Goal: Information Seeking & Learning: Learn about a topic

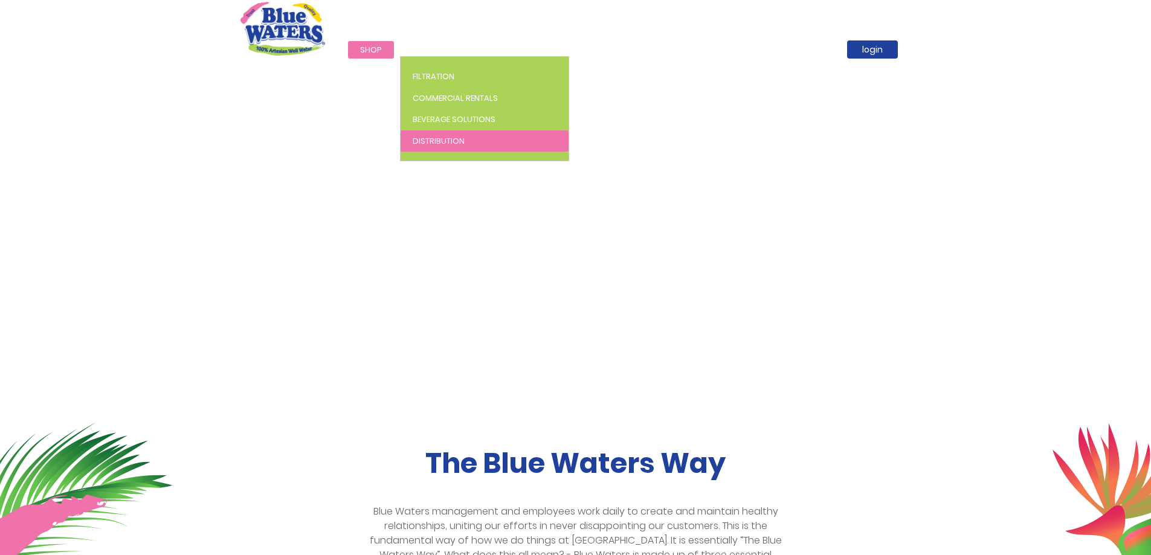
click at [444, 134] on link "Distribution" at bounding box center [485, 142] width 168 height 22
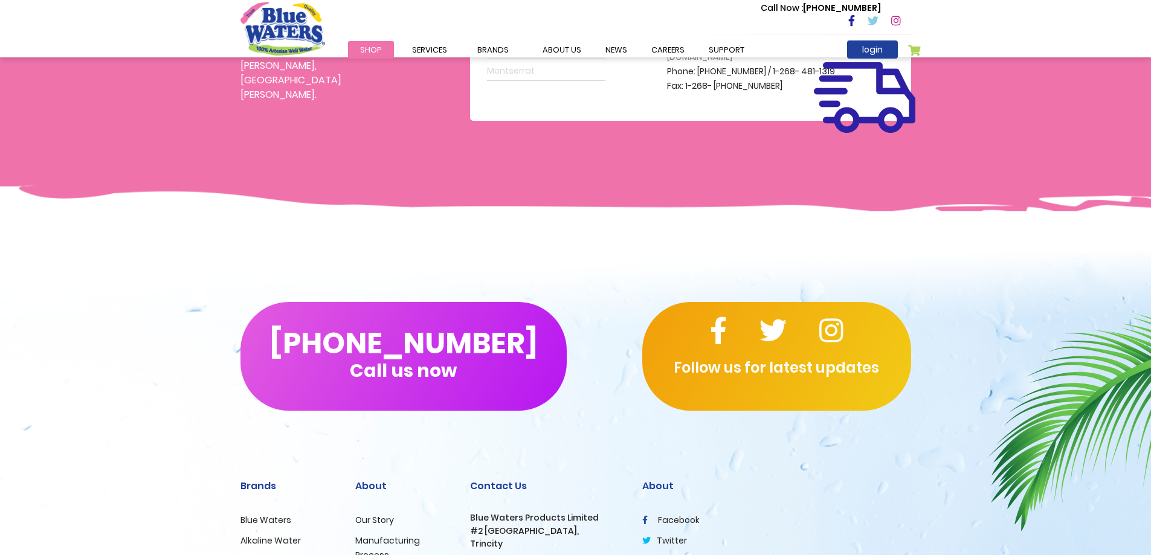
scroll to position [242, 0]
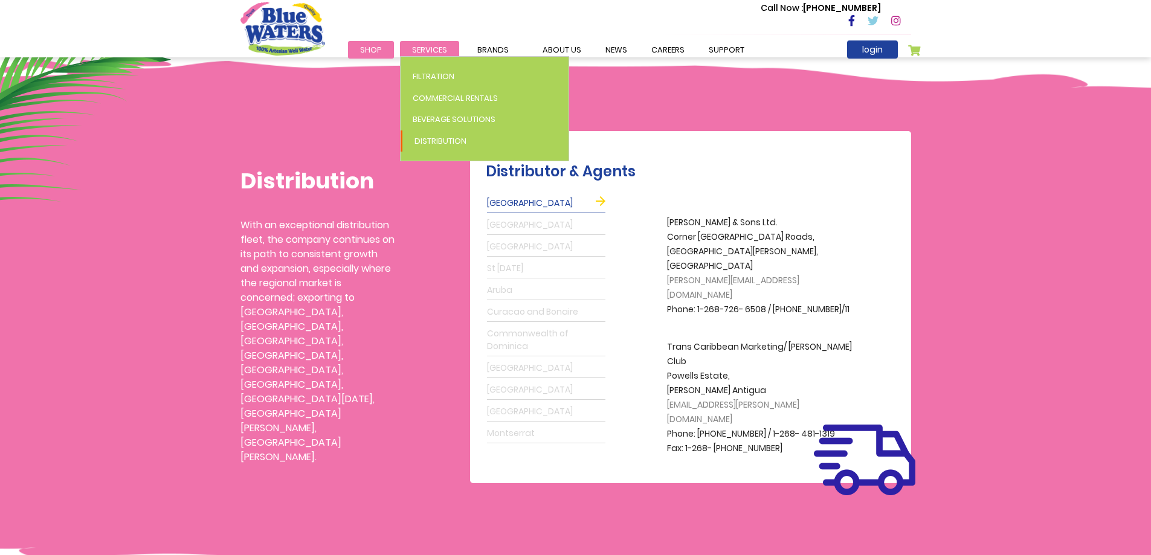
click at [421, 45] on span "Services" at bounding box center [429, 49] width 35 height 11
click at [467, 135] on link "Distribution" at bounding box center [485, 142] width 168 height 22
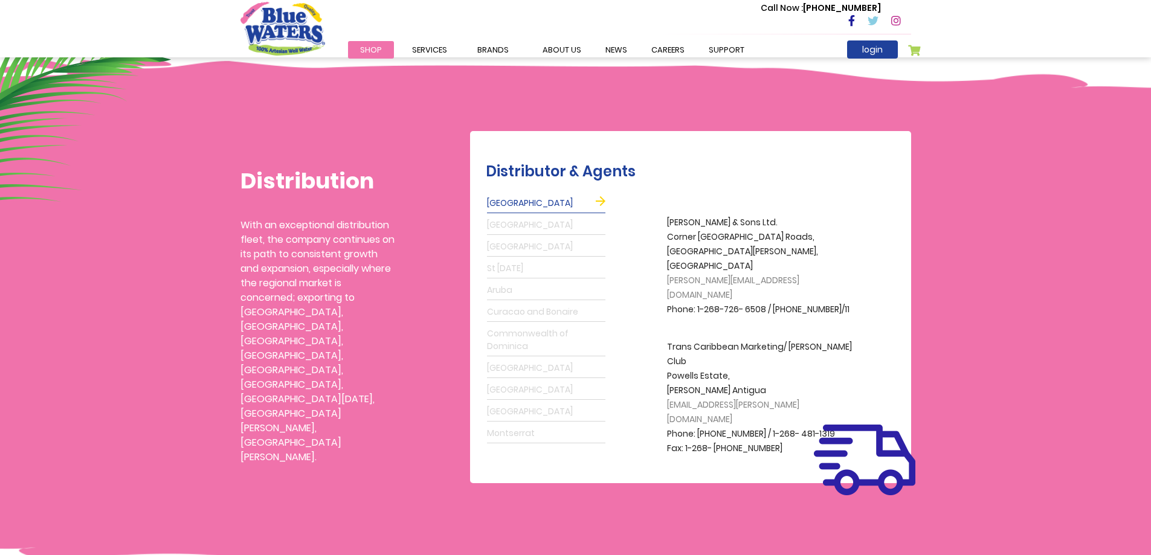
click at [467, 135] on div "Distributor & Agents Antigua Grenada Barbados St Lucia Aruba Curacao and Bonair…" at bounding box center [690, 283] width 459 height 402
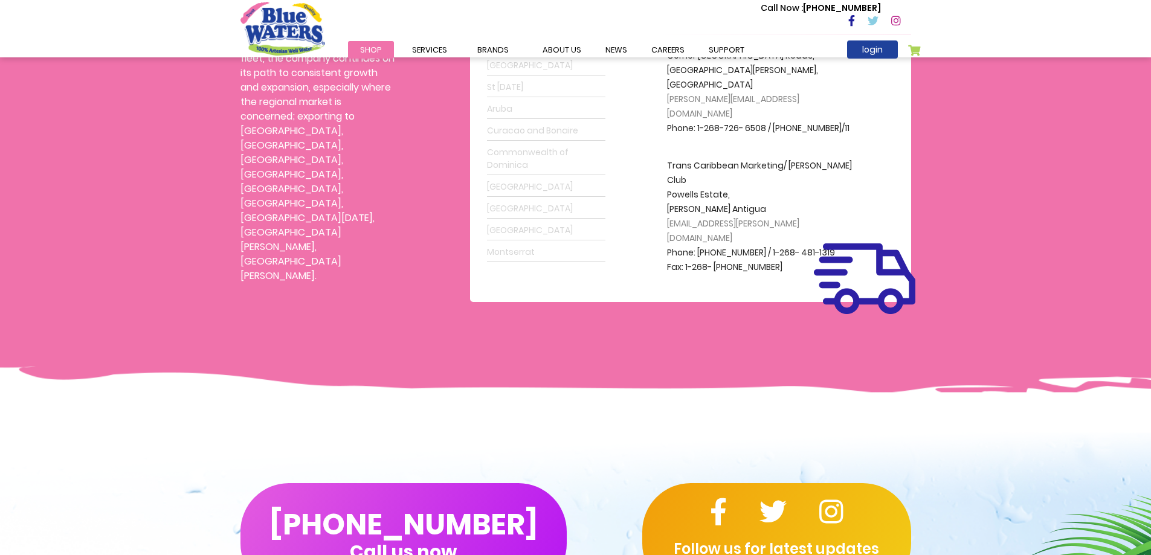
scroll to position [363, 0]
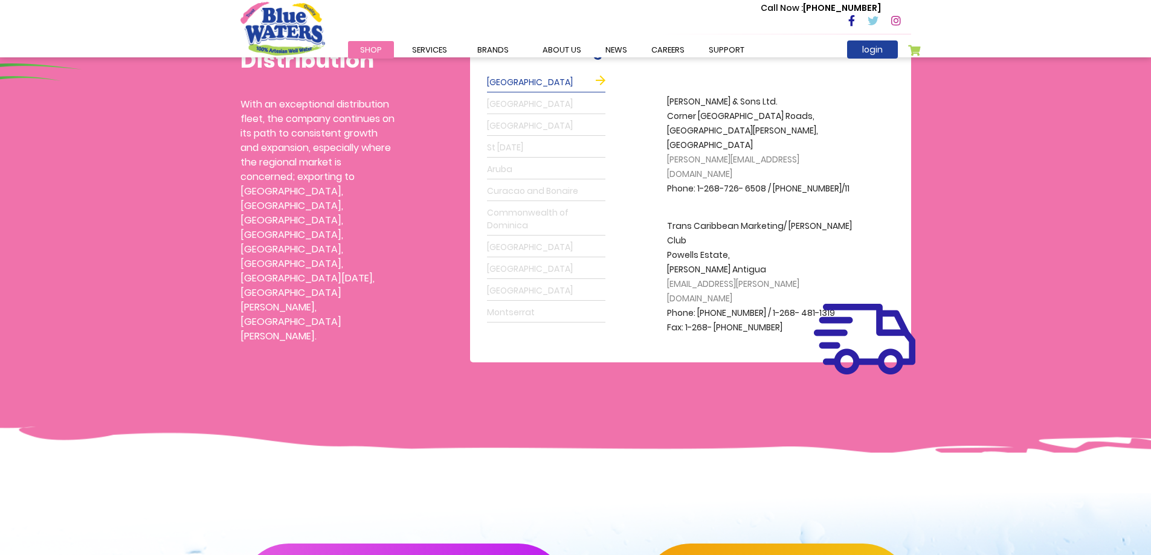
click at [508, 115] on div "Antigua Grenada Barbados St Lucia Aruba Curacao and Bonaire Commonwealth of Dom…" at bounding box center [546, 198] width 121 height 252
click at [509, 105] on link "Grenada" at bounding box center [546, 104] width 118 height 19
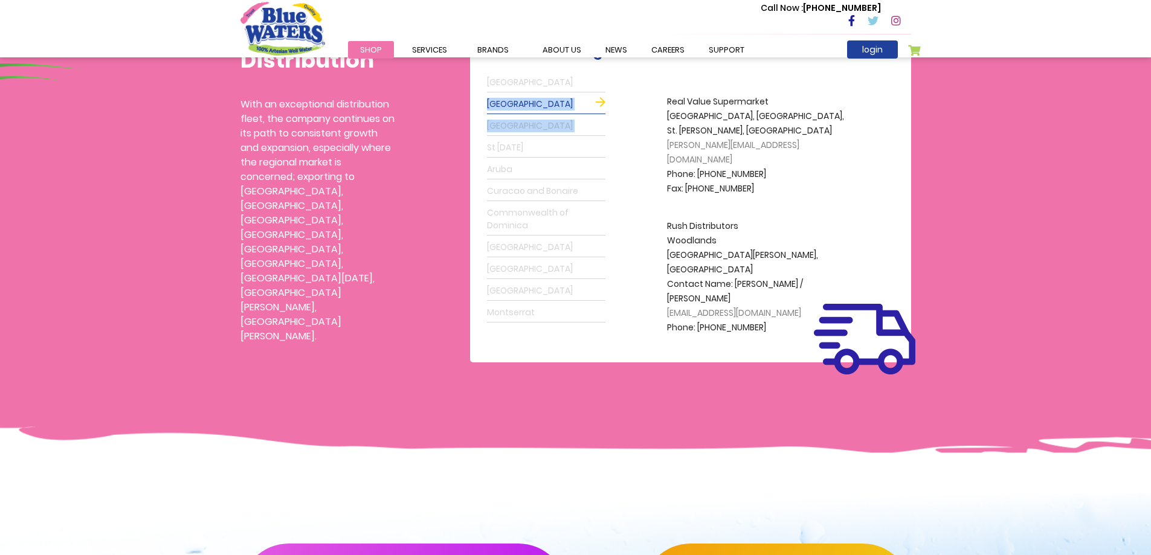
click at [505, 122] on link "Barbados" at bounding box center [546, 126] width 118 height 19
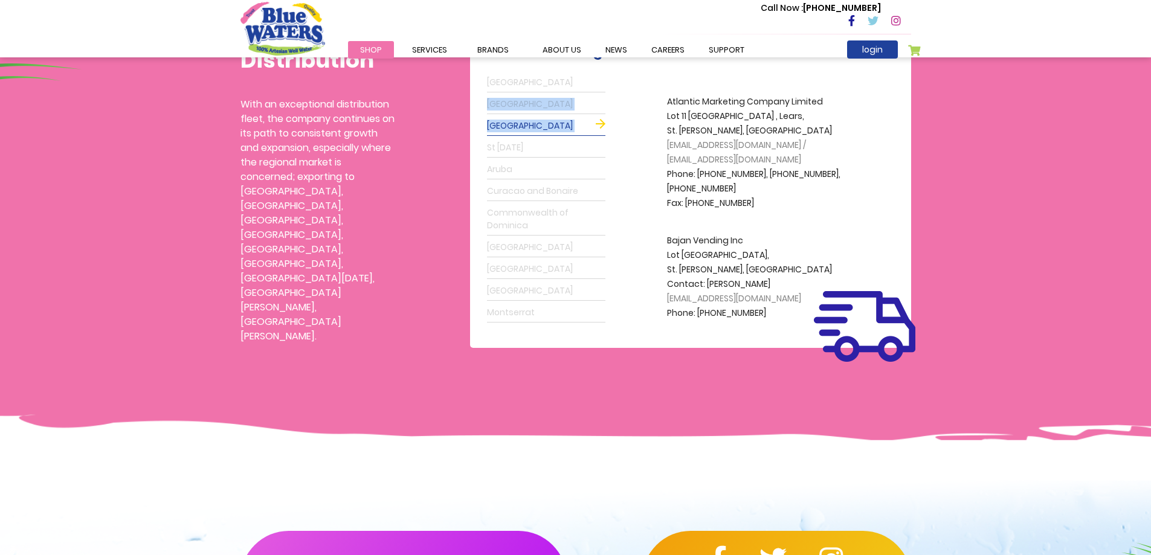
click at [511, 144] on link "St Lucia" at bounding box center [546, 147] width 118 height 19
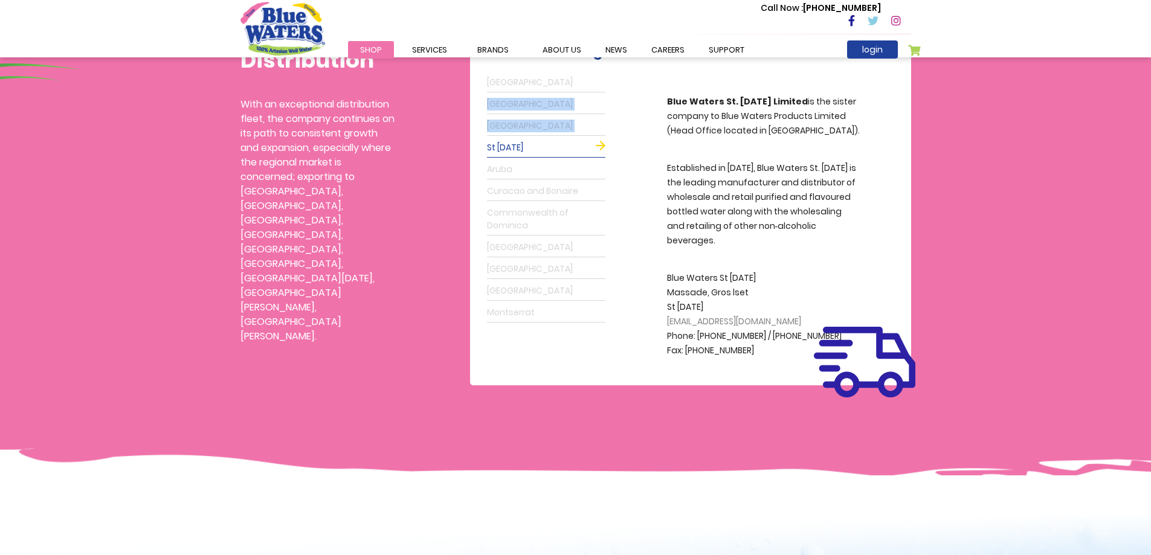
click at [522, 312] on link "Montserrat" at bounding box center [546, 312] width 118 height 19
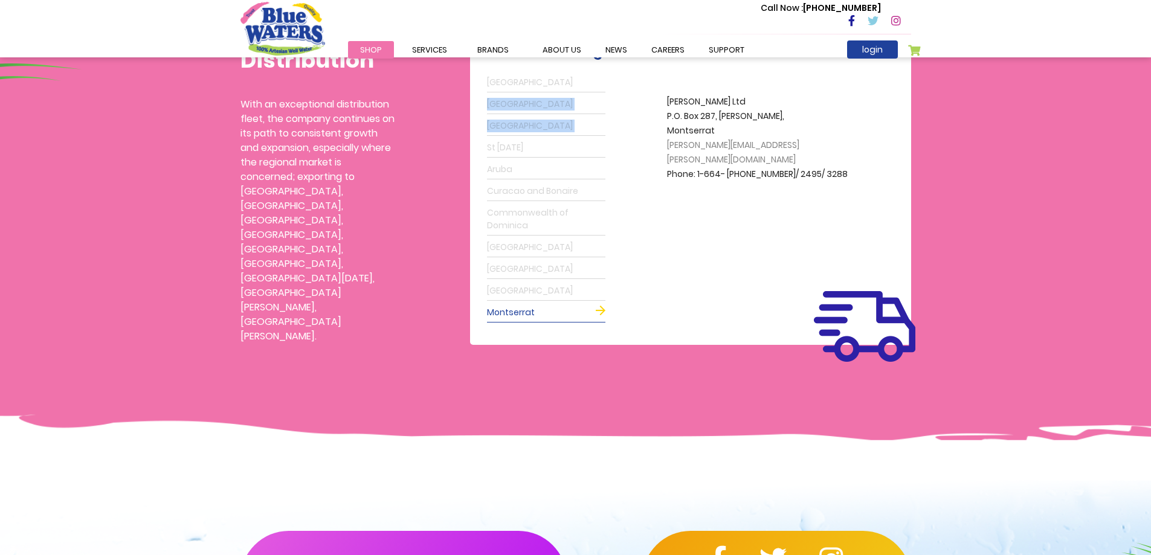
click at [520, 298] on link "Suriname" at bounding box center [546, 291] width 118 height 19
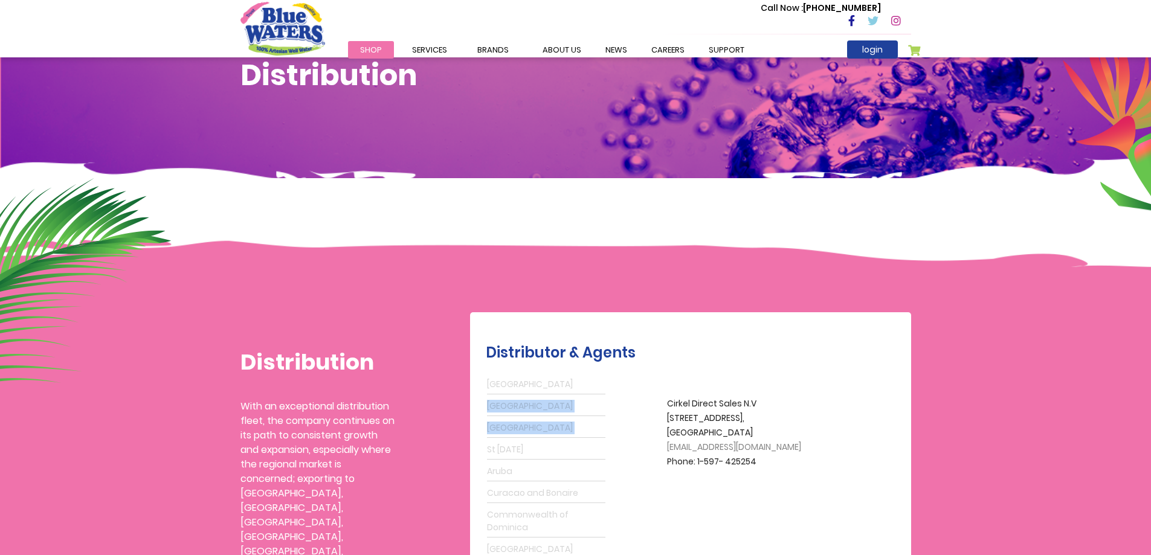
scroll to position [0, 0]
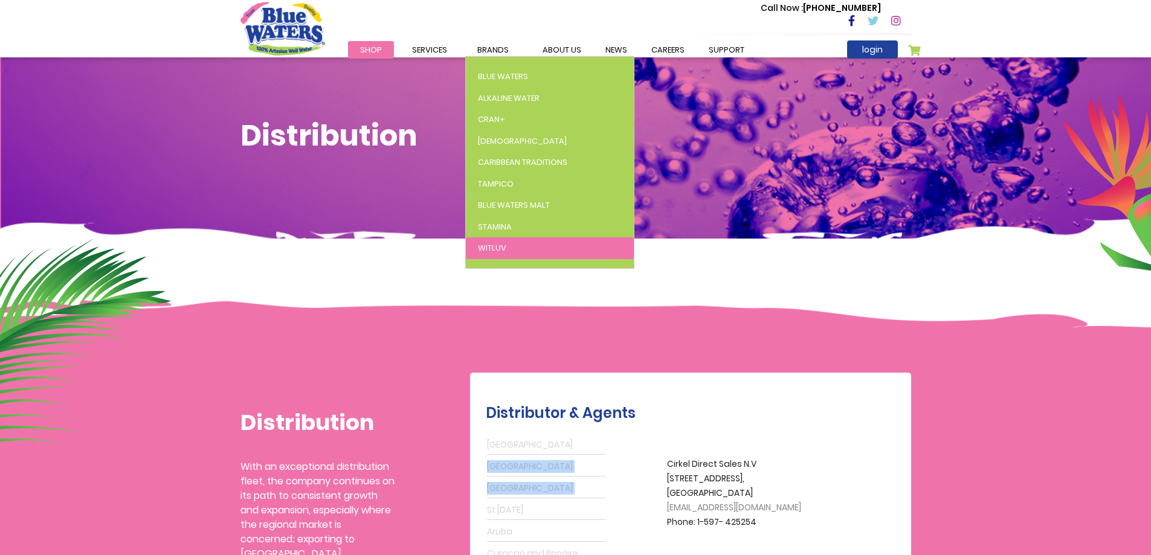
click at [490, 246] on span "WitLuv" at bounding box center [492, 247] width 28 height 11
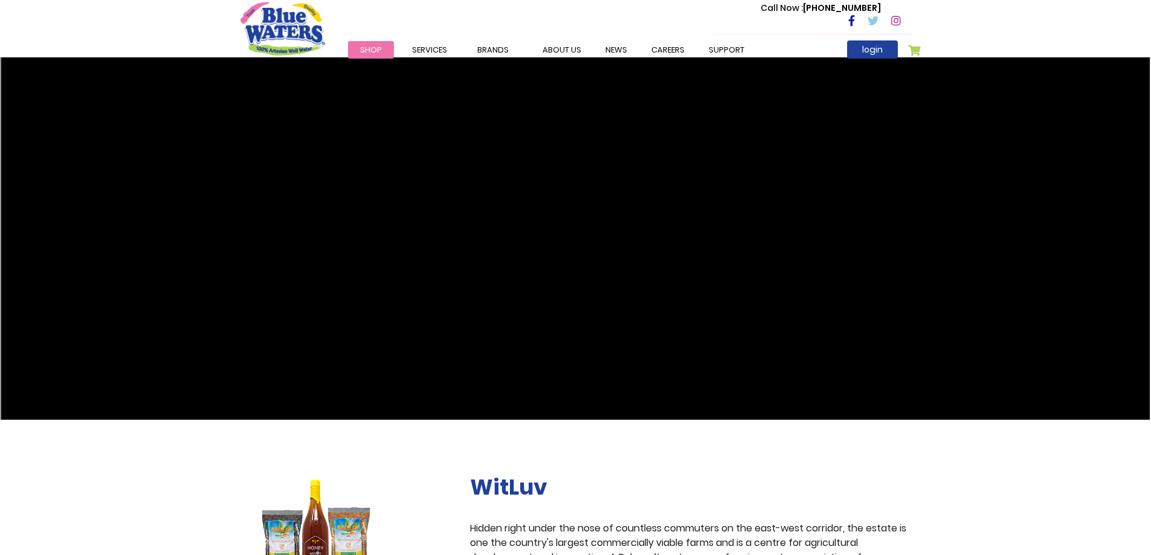
scroll to position [181, 0]
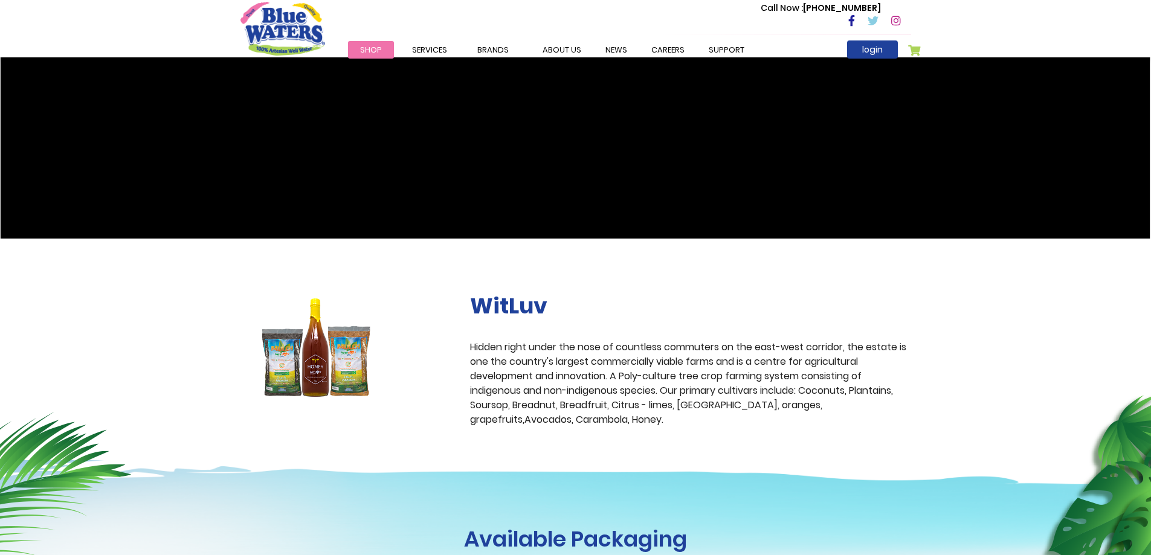
click at [345, 356] on img at bounding box center [317, 347] width 152 height 109
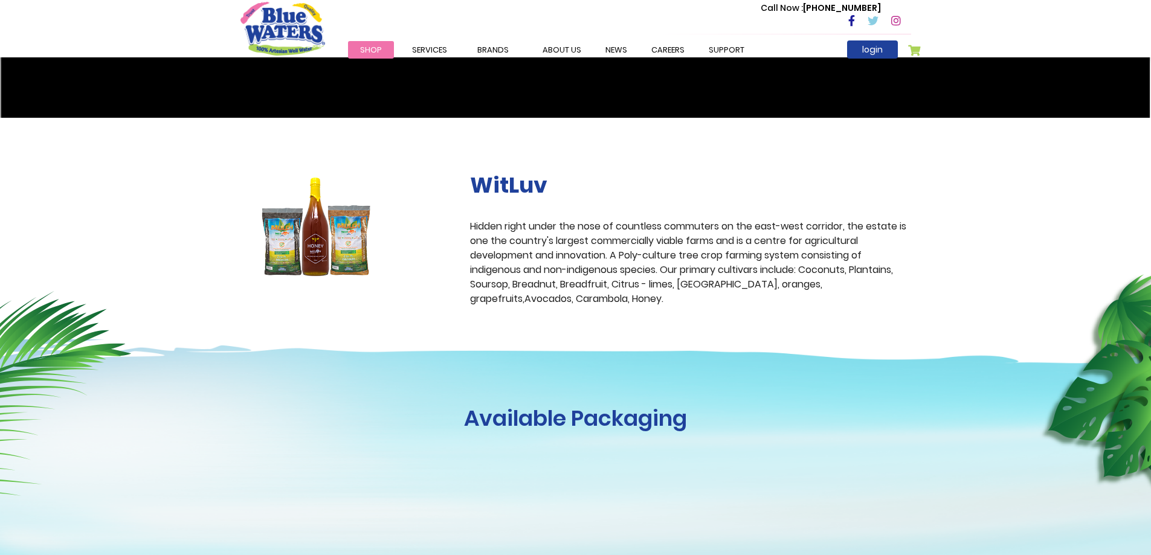
scroll to position [242, 0]
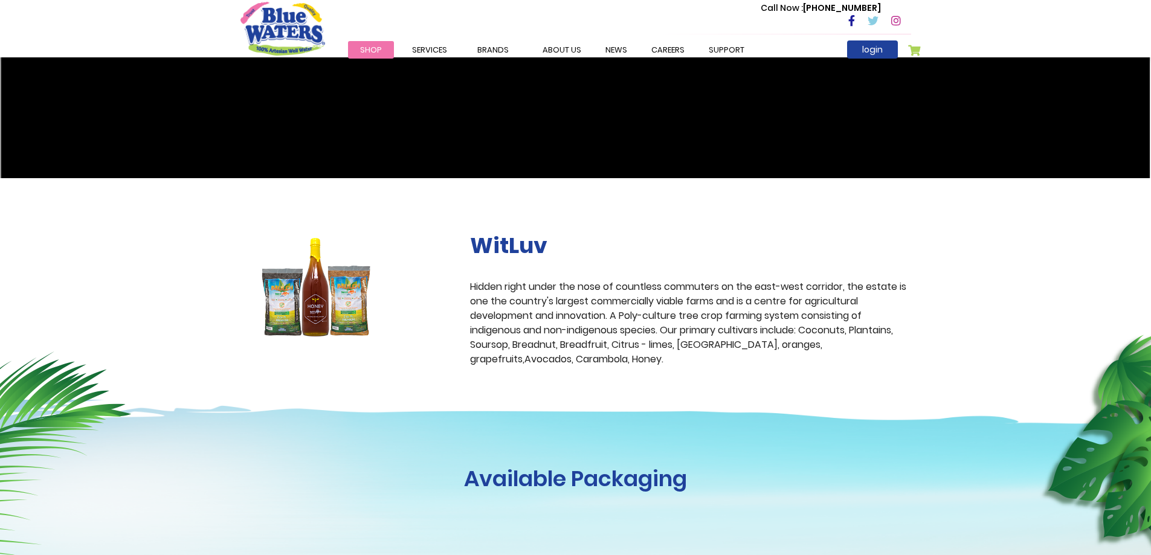
click at [349, 311] on img at bounding box center [317, 287] width 152 height 109
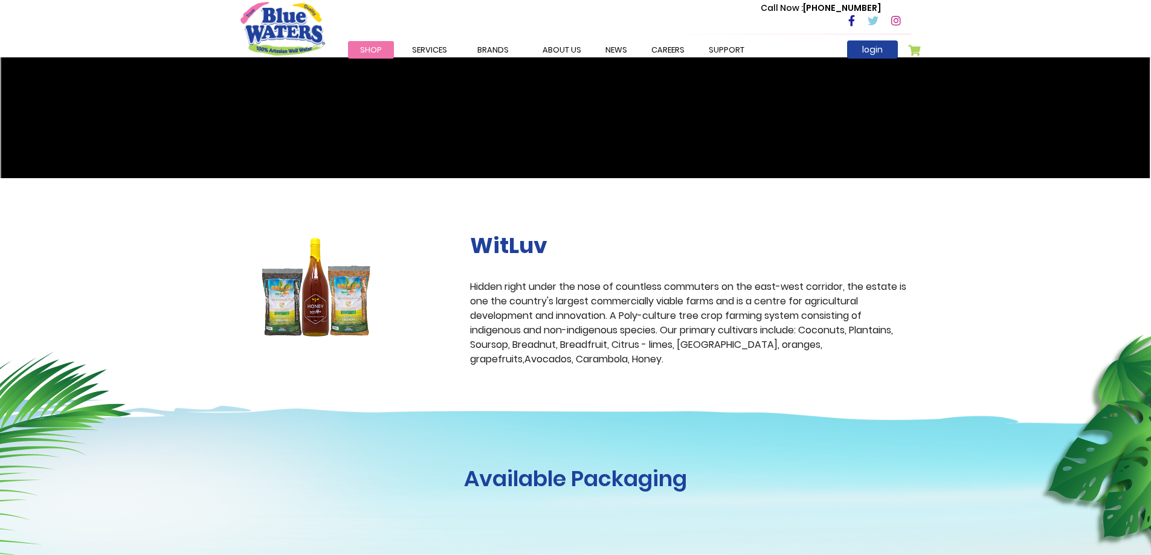
click at [349, 311] on img at bounding box center [317, 287] width 152 height 109
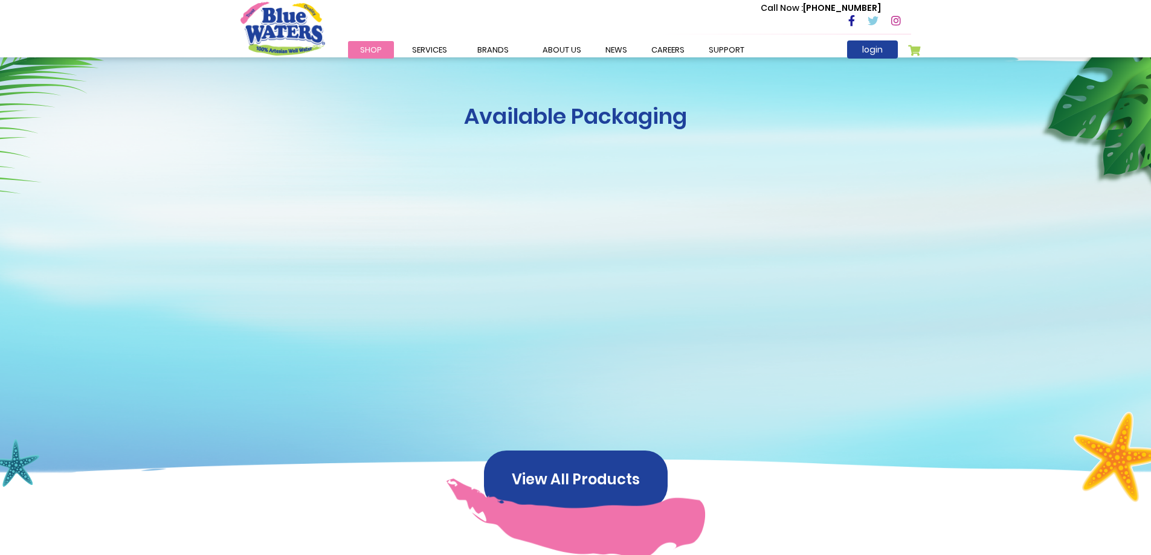
scroll to position [967, 0]
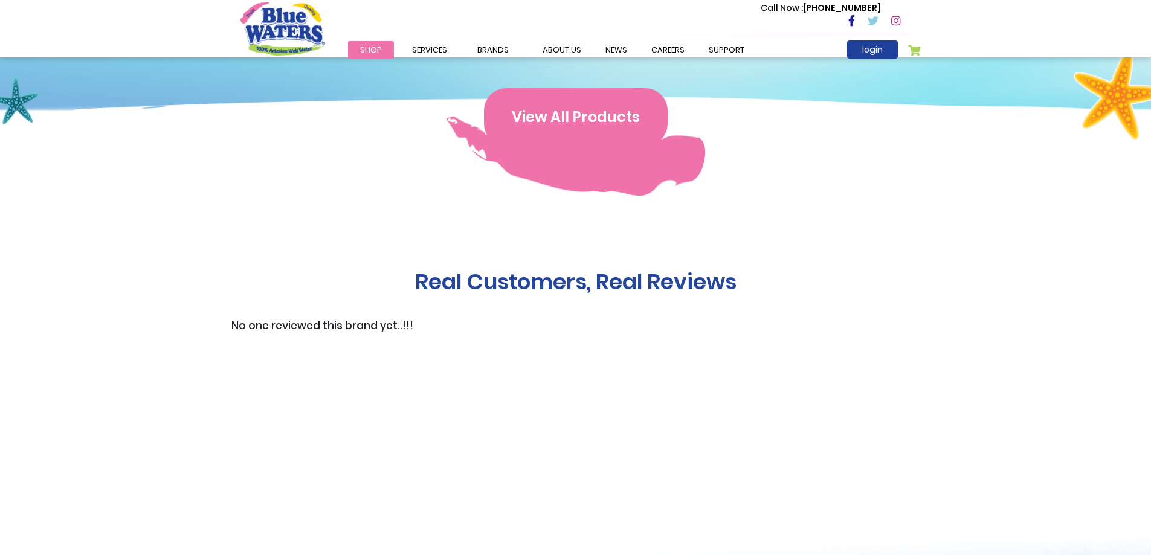
click at [589, 115] on button "View All Products" at bounding box center [576, 117] width 184 height 58
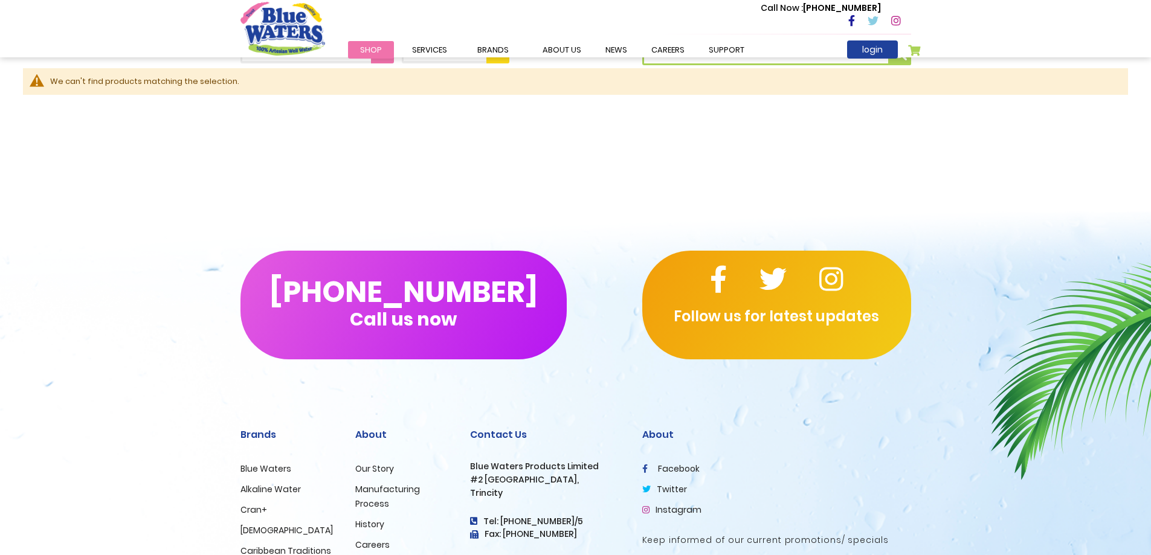
scroll to position [496, 0]
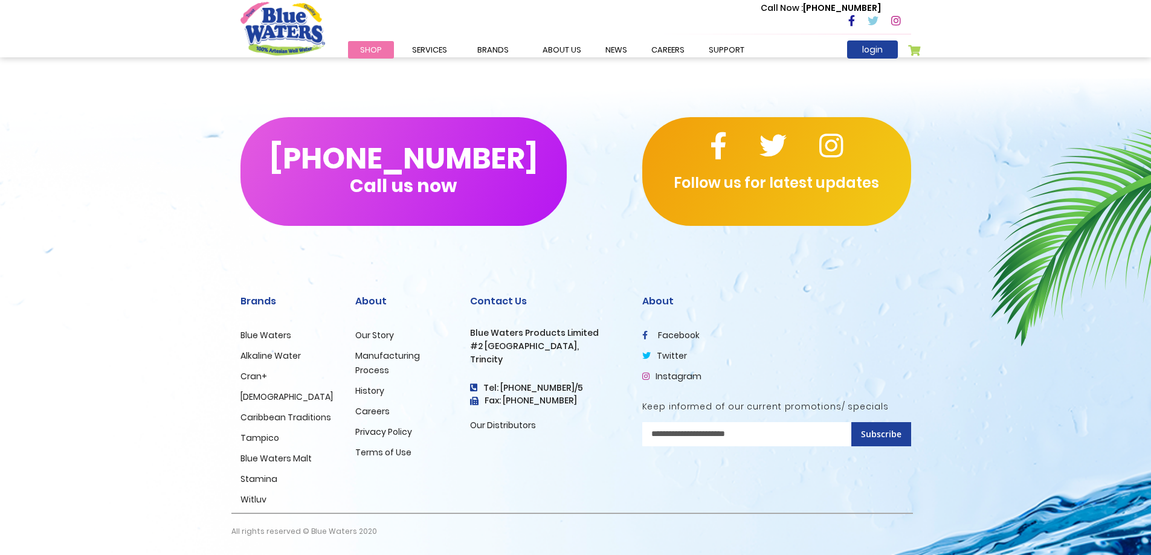
click at [279, 458] on link "Blue Waters Malt" at bounding box center [276, 459] width 71 height 12
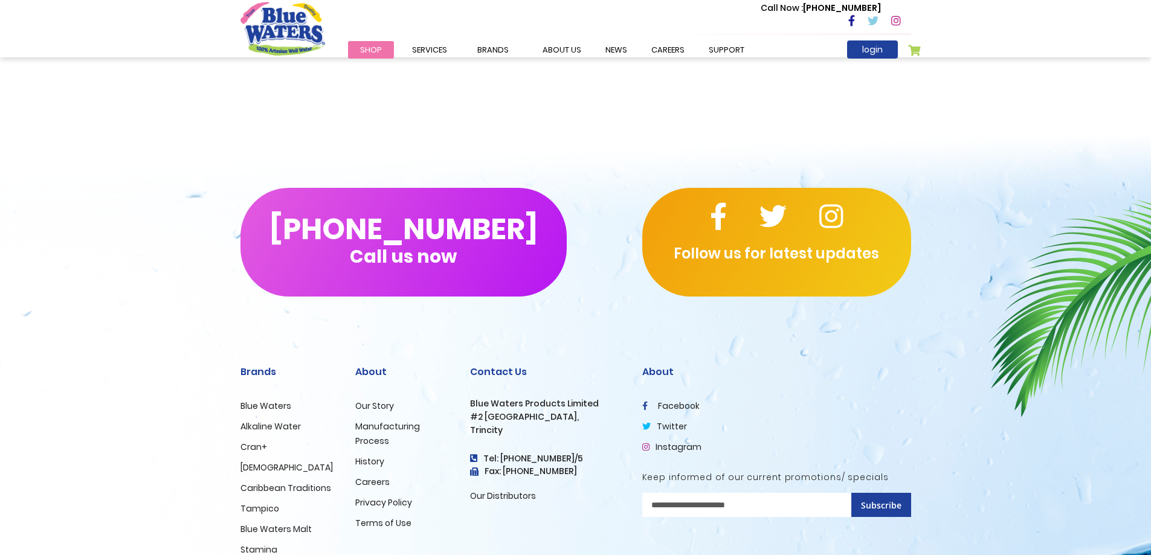
scroll to position [1521, 0]
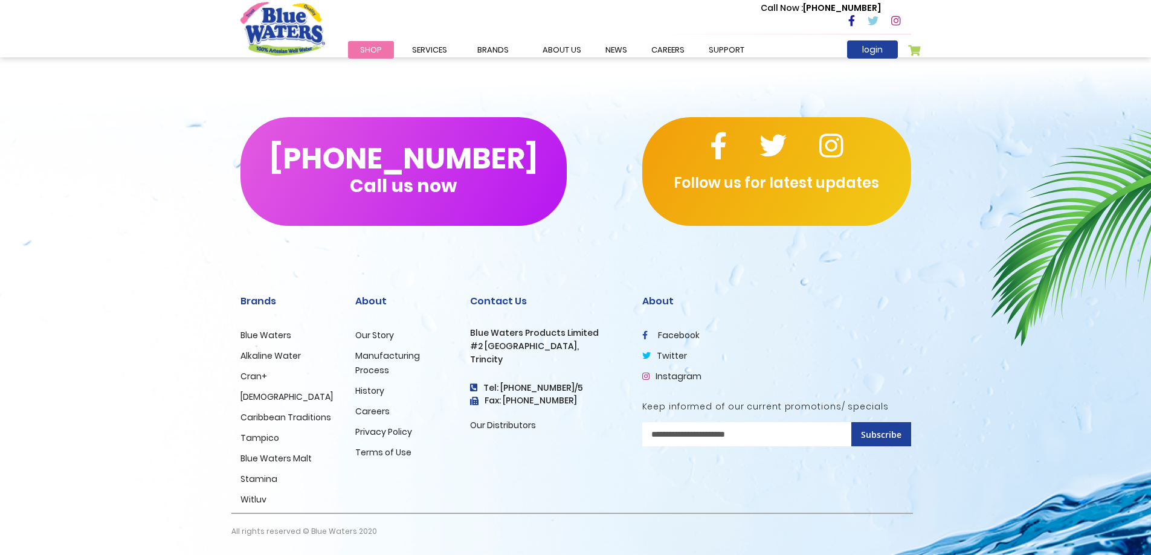
click at [251, 398] on link "[DEMOGRAPHIC_DATA]" at bounding box center [287, 397] width 92 height 12
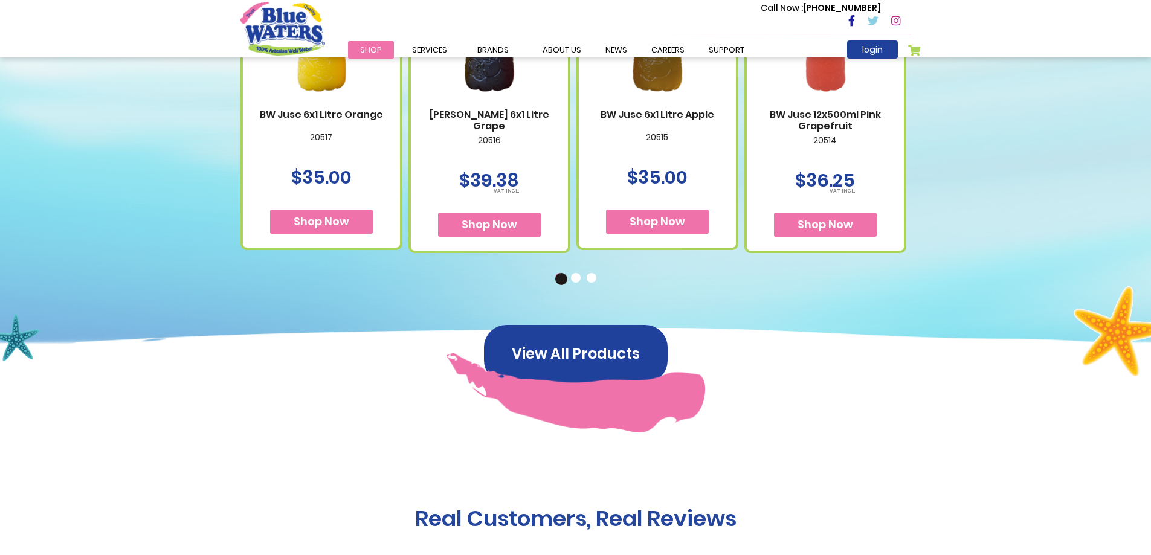
scroll to position [665, 0]
